Goal: Task Accomplishment & Management: Manage account settings

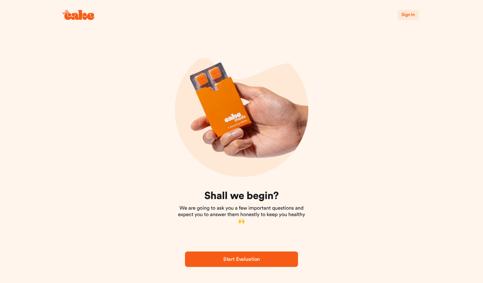
click at [407, 15] on span "Sign In" at bounding box center [408, 15] width 13 height 4
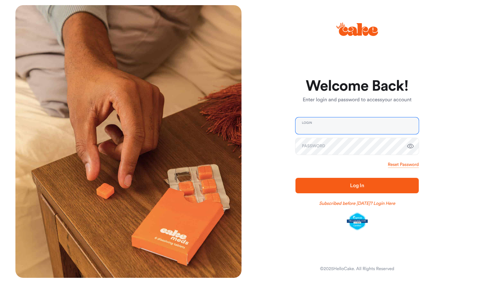
click at [345, 128] on input "email" at bounding box center [357, 125] width 123 height 17
type input "**********"
click at [356, 186] on span "Log In" at bounding box center [357, 185] width 14 height 5
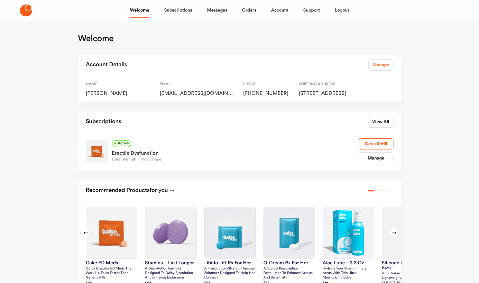
click at [382, 64] on link "Manage" at bounding box center [380, 65] width 25 height 12
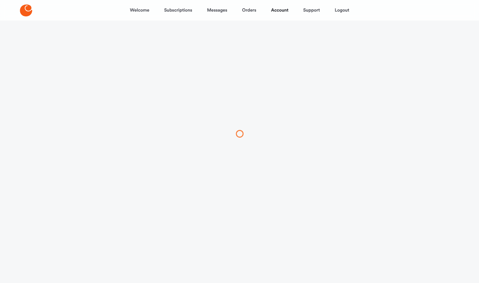
select select "**"
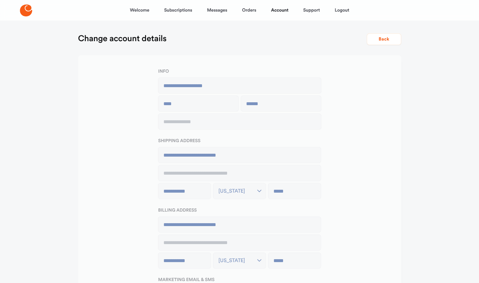
type input "**********"
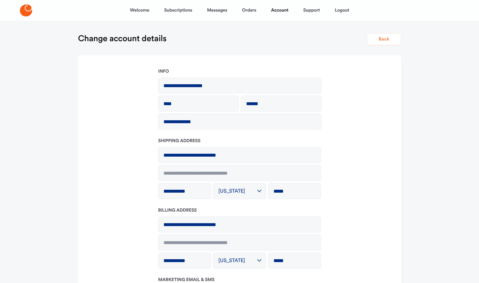
click at [382, 41] on button "Back" at bounding box center [383, 39] width 34 height 12
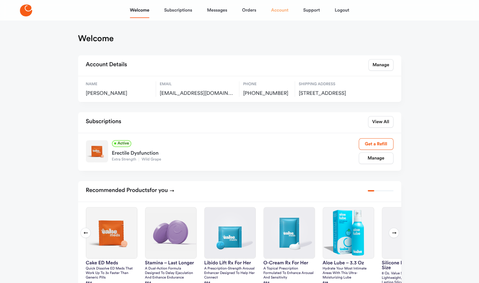
click at [282, 10] on link "Account" at bounding box center [279, 10] width 17 height 15
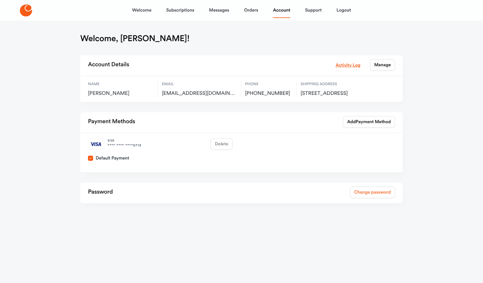
click at [364, 197] on link "Change password" at bounding box center [372, 192] width 45 height 12
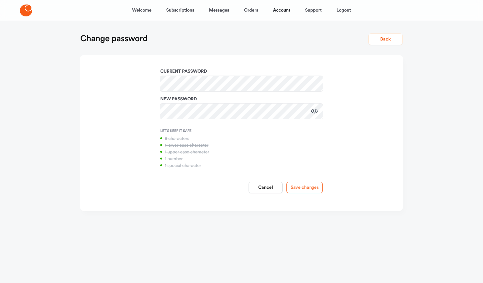
click at [309, 187] on button "Save changes" at bounding box center [305, 188] width 36 height 12
click at [135, 73] on form "Current password New password Let’s Keep It Safe! 8 characters 1 lower case cha…" at bounding box center [241, 133] width 312 height 130
click at [301, 186] on button "Save changes" at bounding box center [305, 188] width 36 height 12
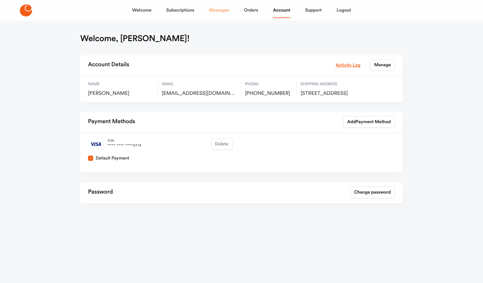
click at [222, 12] on link "Messages" at bounding box center [219, 10] width 20 height 15
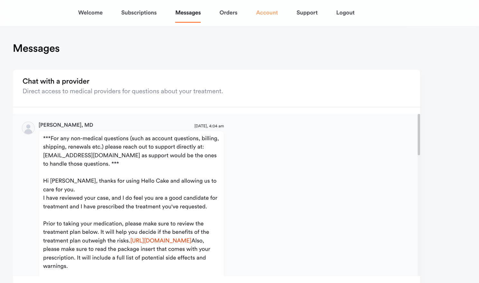
click at [278, 9] on link "Account" at bounding box center [279, 10] width 17 height 15
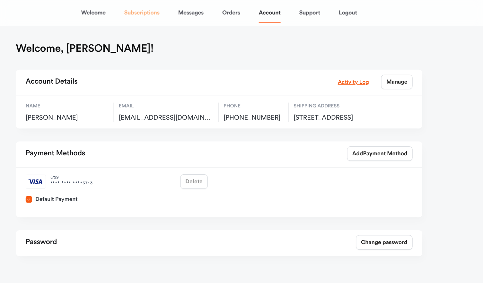
click at [182, 12] on link "Subscriptions" at bounding box center [180, 10] width 28 height 15
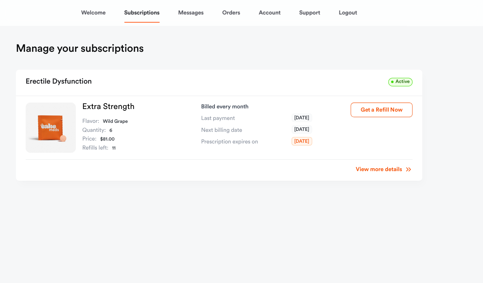
click at [375, 135] on link "View more details" at bounding box center [372, 134] width 45 height 6
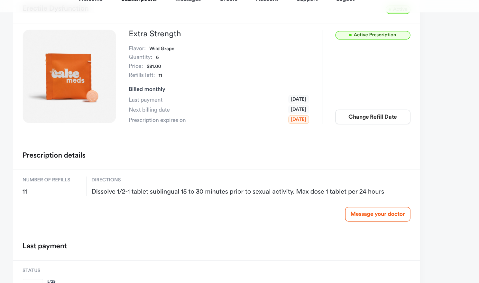
scroll to position [49, 0]
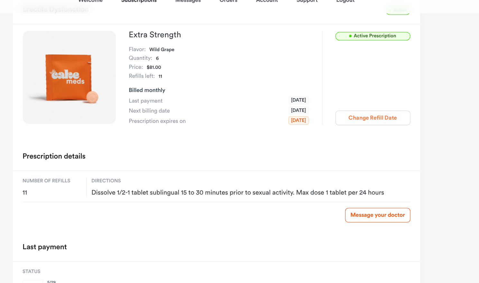
click at [370, 101] on button "Change Refill Date" at bounding box center [363, 104] width 59 height 12
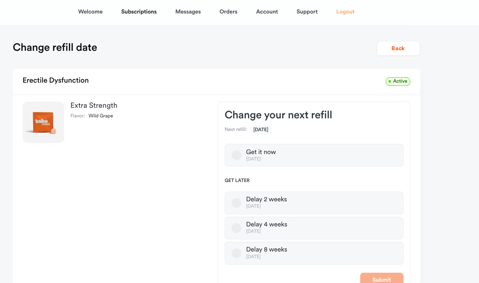
click at [342, 8] on link "Logout" at bounding box center [341, 10] width 14 height 15
